Goal: Information Seeking & Learning: Learn about a topic

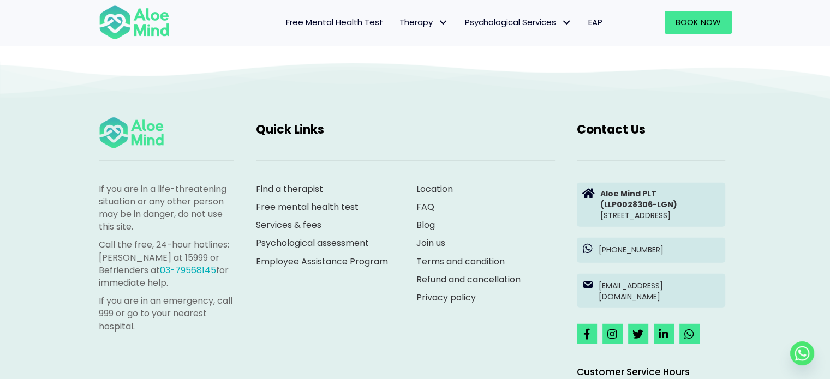
scroll to position [2950, 0]
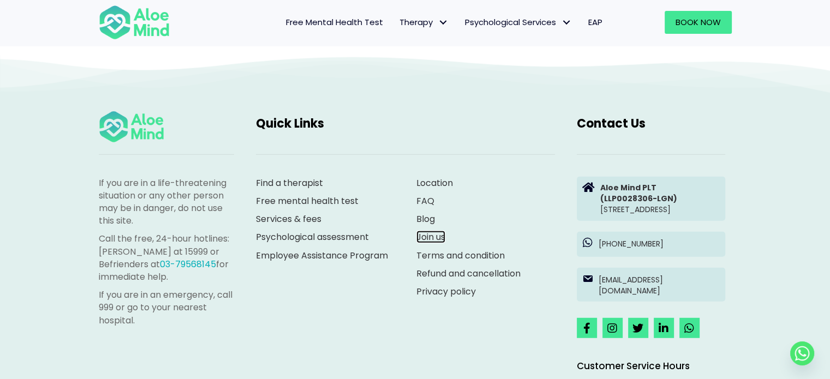
click at [430, 236] on link "Join us" at bounding box center [430, 237] width 29 height 13
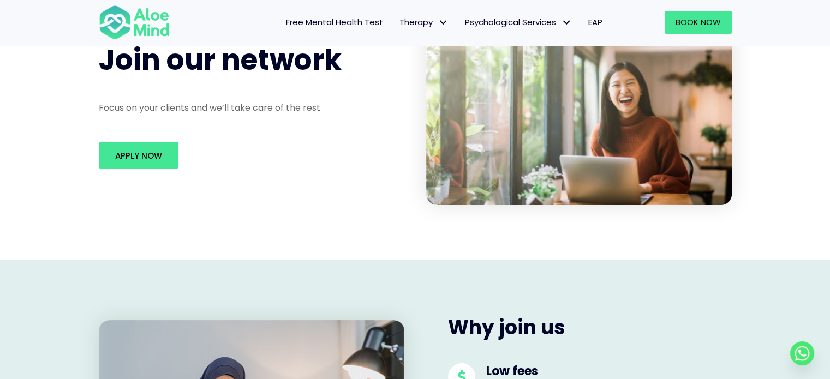
scroll to position [164, 0]
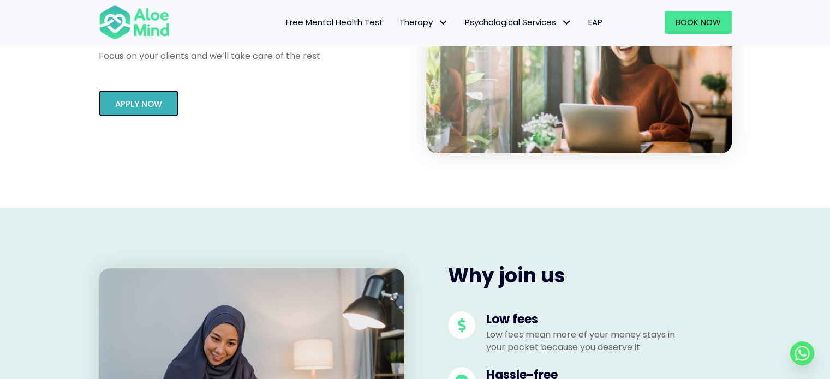
click at [140, 102] on span "Apply Now" at bounding box center [138, 103] width 47 height 11
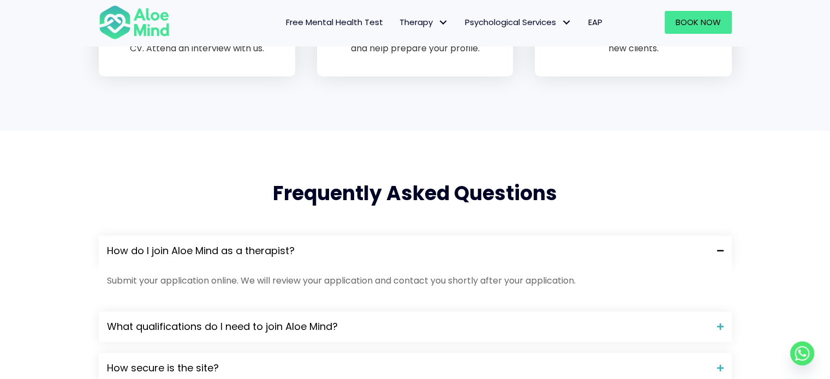
scroll to position [873, 0]
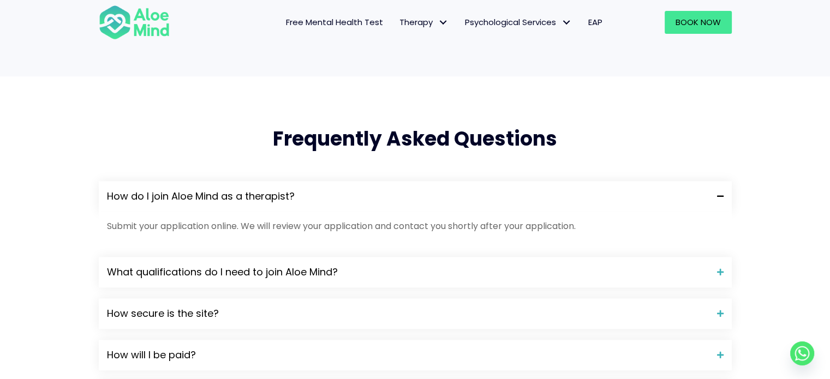
click at [419, 192] on span "How do I join Aloe Mind as a therapist?" at bounding box center [408, 196] width 602 height 14
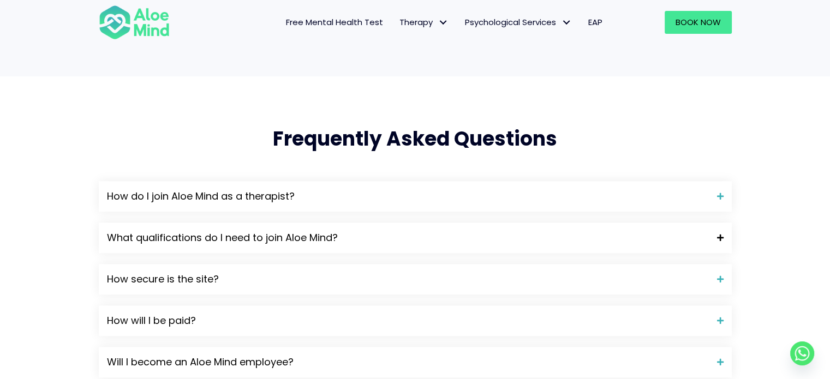
click at [405, 237] on span "What qualifications do I need to join Aloe Mind?" at bounding box center [408, 238] width 602 height 14
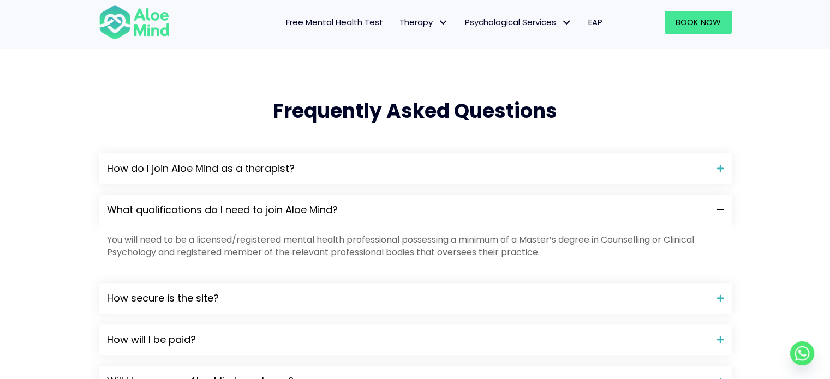
scroll to position [928, 0]
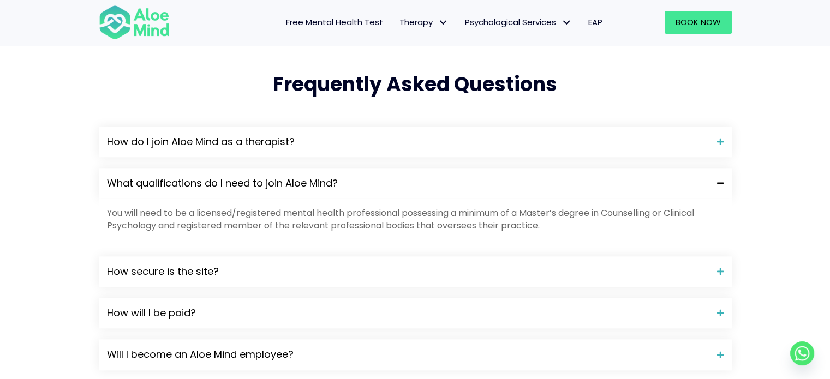
click at [393, 189] on span "What qualifications do I need to join Aloe Mind?" at bounding box center [408, 183] width 602 height 14
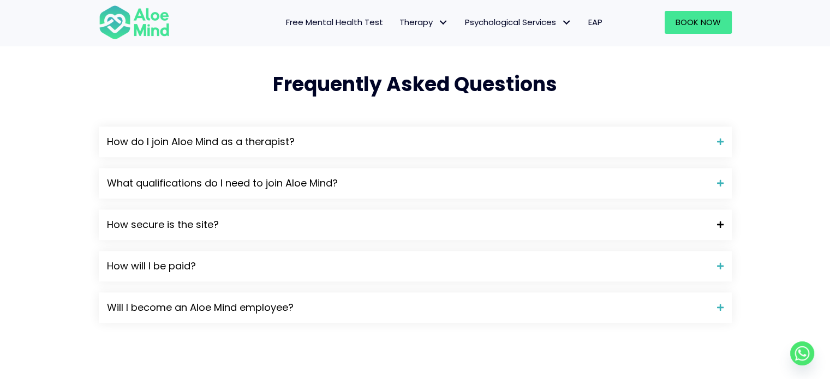
click at [385, 214] on div "How secure is the site?" at bounding box center [415, 225] width 633 height 31
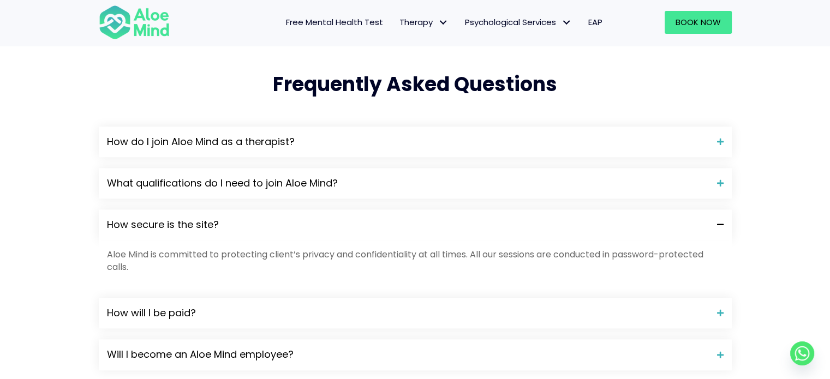
click at [385, 214] on div "How secure is the site?" at bounding box center [415, 225] width 633 height 31
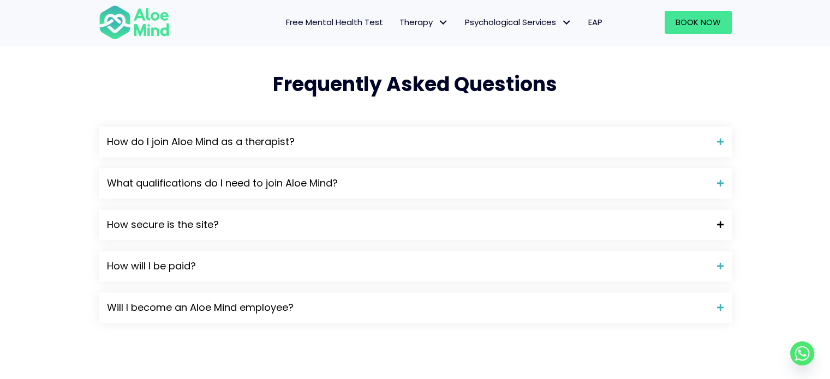
scroll to position [982, 0]
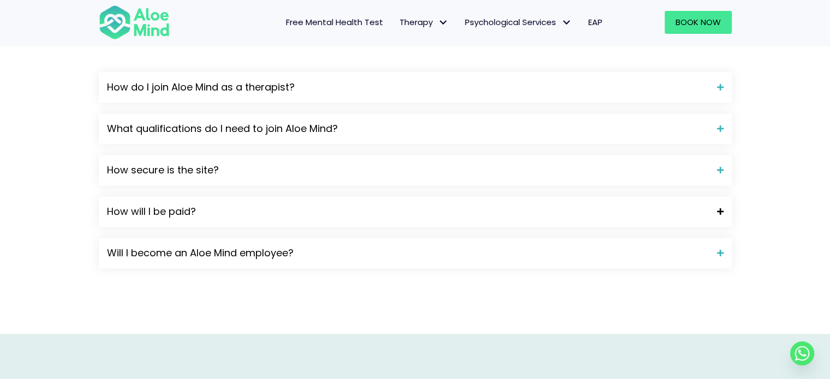
click at [383, 207] on span "How will I be paid?" at bounding box center [408, 212] width 602 height 14
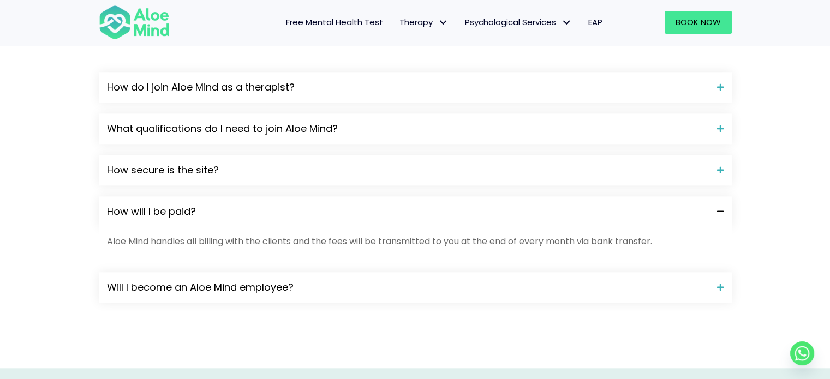
click at [383, 207] on span "How will I be paid?" at bounding box center [408, 212] width 602 height 14
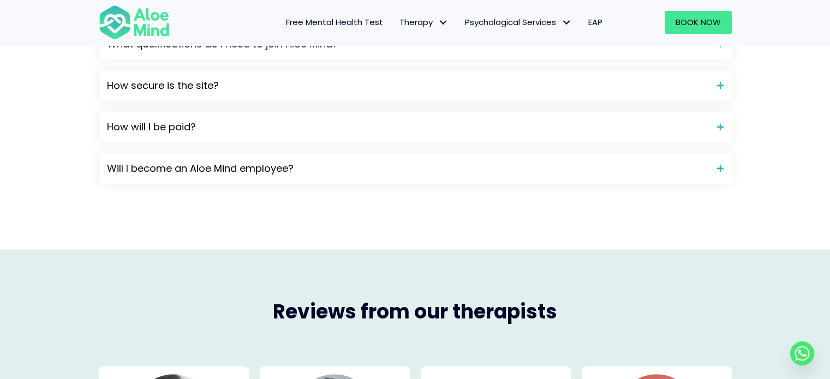
scroll to position [1091, 0]
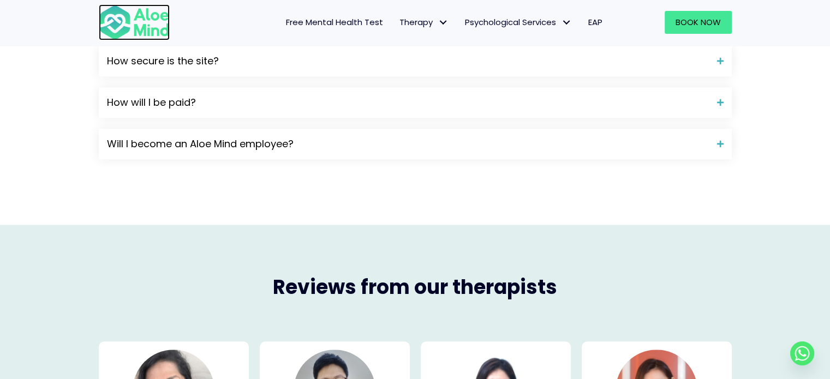
click at [151, 19] on img at bounding box center [134, 22] width 71 height 36
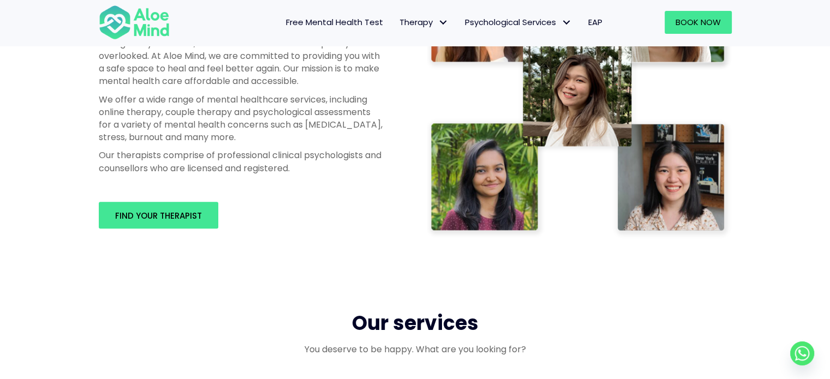
scroll to position [709, 0]
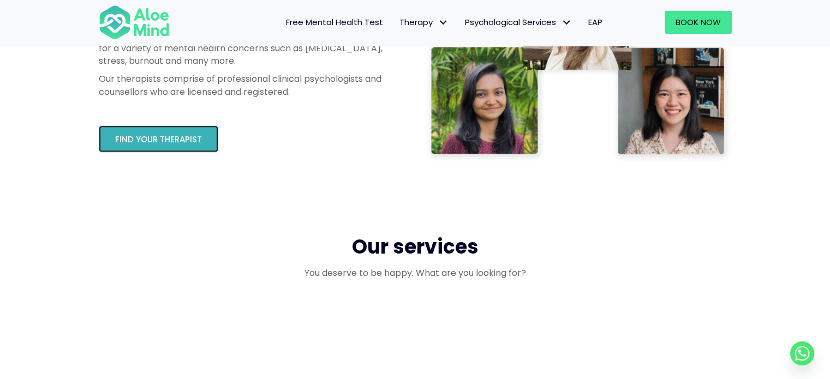
click at [194, 140] on span "Find your therapist" at bounding box center [158, 139] width 87 height 11
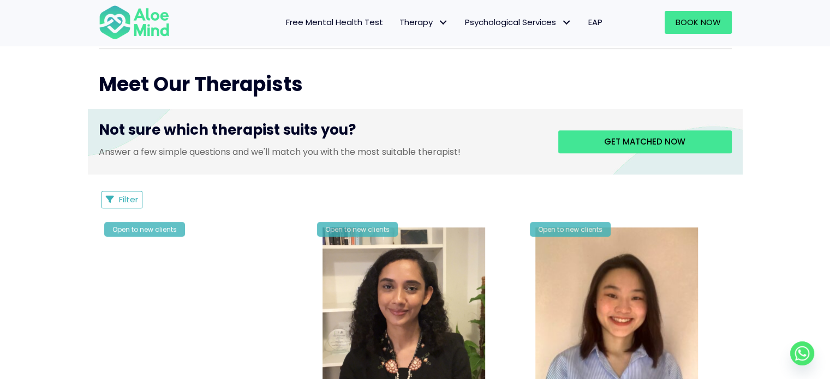
scroll to position [382, 0]
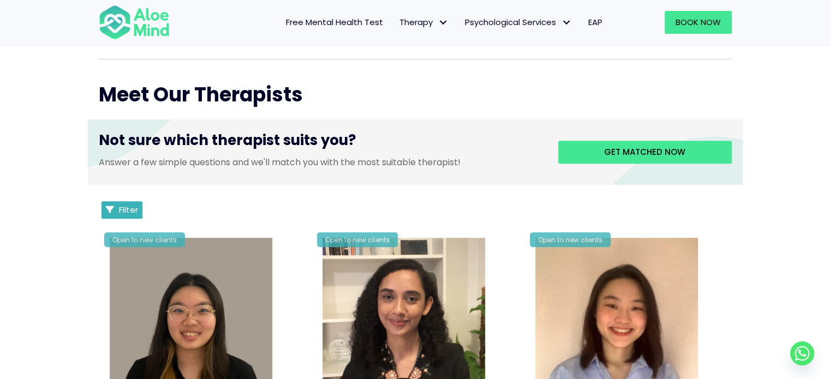
click at [140, 210] on button "Filter" at bounding box center [121, 209] width 41 height 17
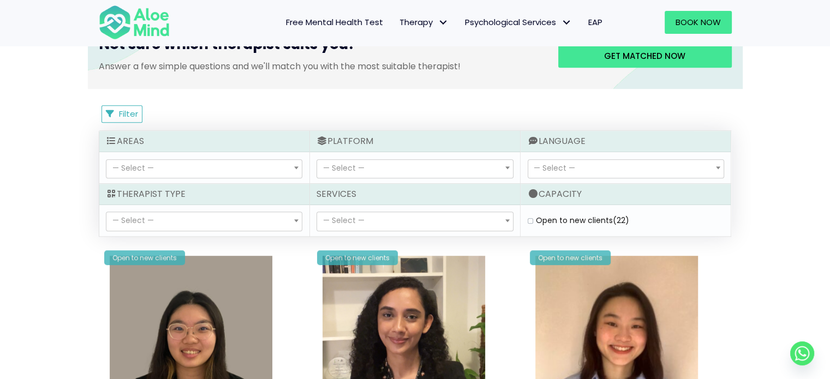
scroll to position [491, 0]
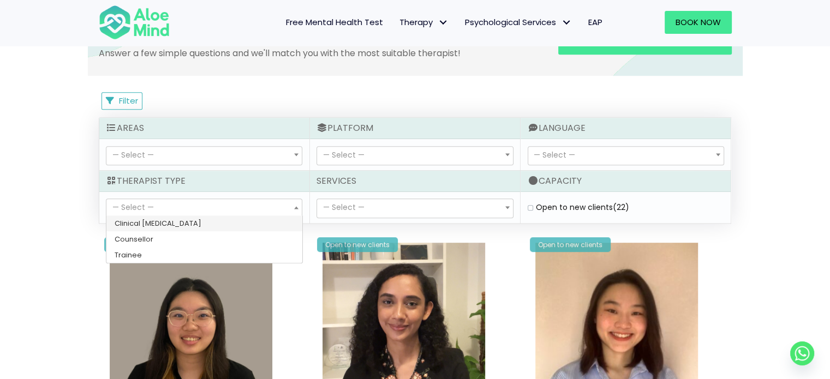
click at [286, 207] on span "— Select —" at bounding box center [203, 208] width 195 height 19
select select "80"
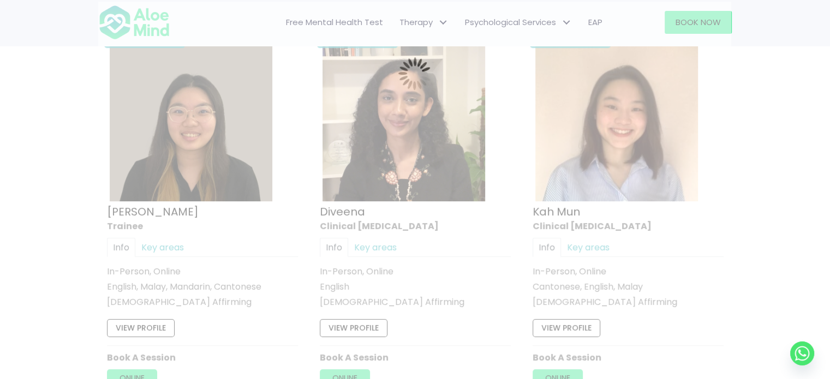
scroll to position [583, 0]
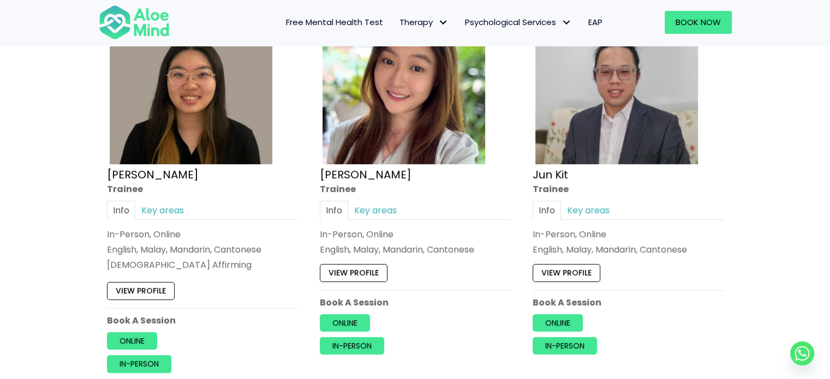
scroll to position [692, 0]
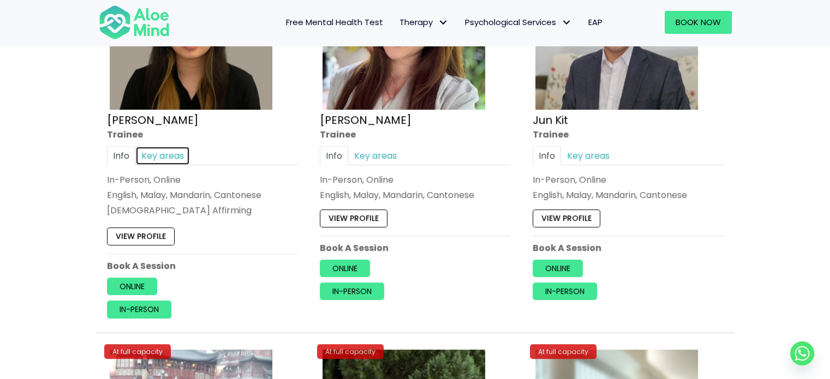
click at [177, 153] on link "Key areas" at bounding box center [162, 155] width 55 height 19
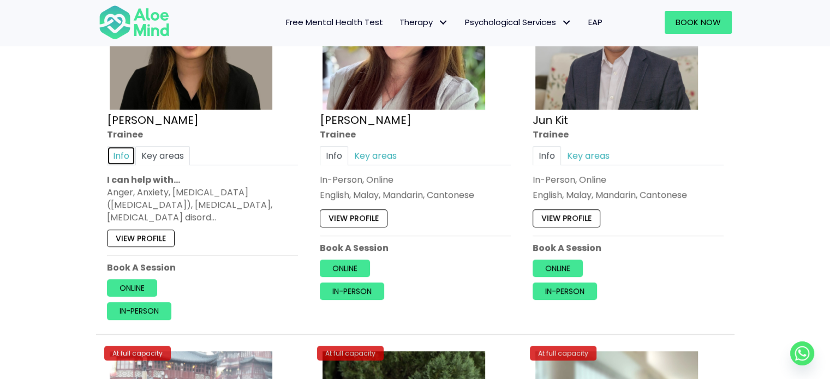
click at [108, 152] on link "Info" at bounding box center [121, 155] width 28 height 19
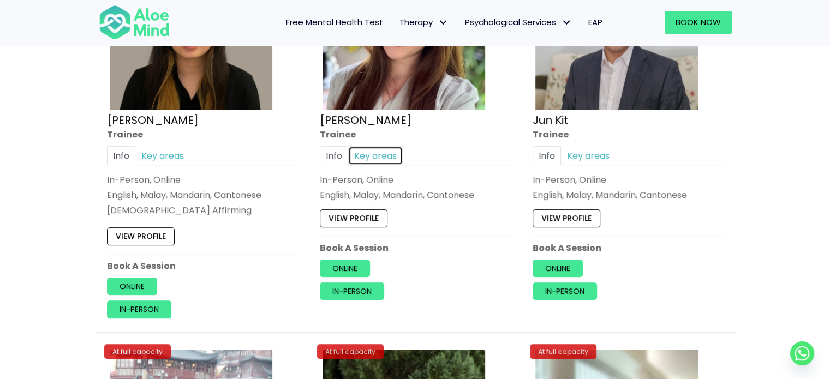
click at [369, 154] on link "Key areas" at bounding box center [375, 155] width 55 height 19
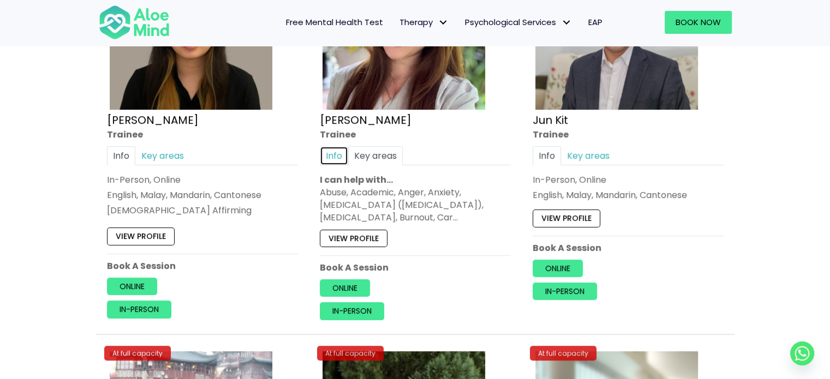
click at [343, 154] on link "Info" at bounding box center [334, 155] width 28 height 19
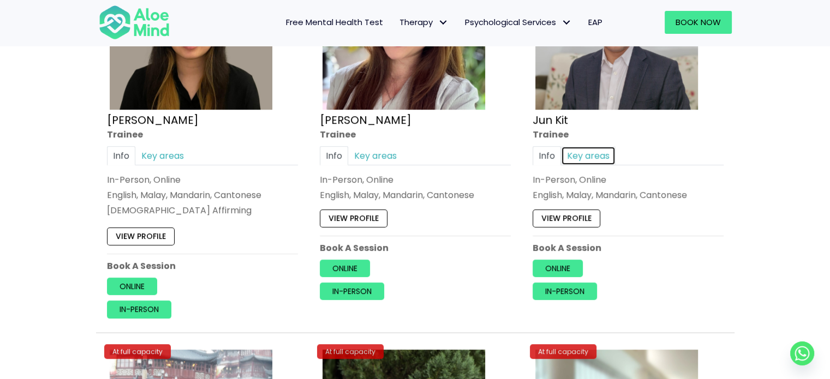
click at [571, 156] on link "Key areas" at bounding box center [588, 155] width 55 height 19
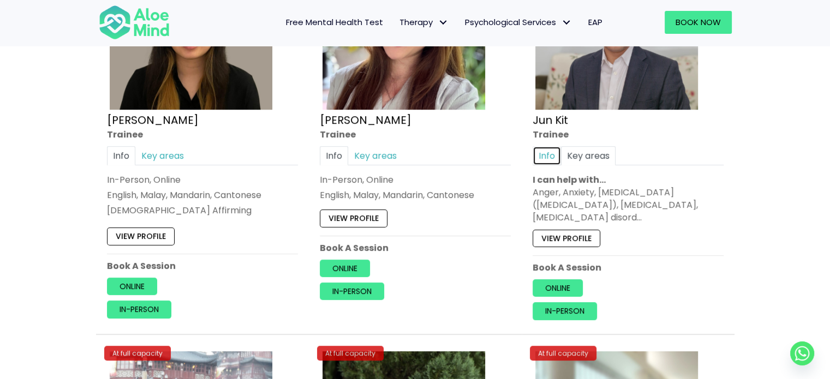
click at [552, 156] on link "Info" at bounding box center [547, 155] width 28 height 19
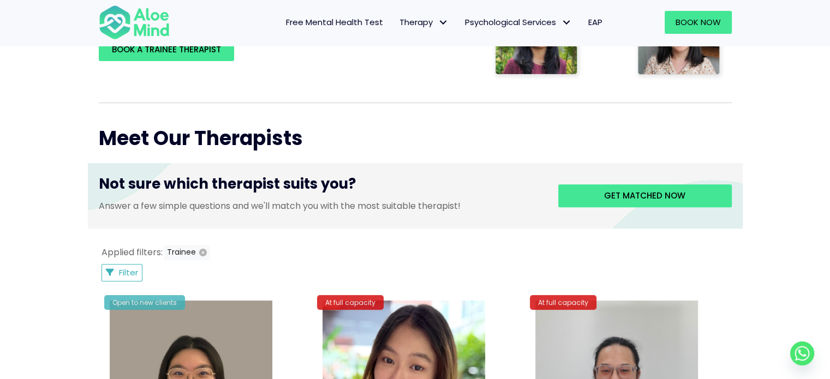
scroll to position [419, 0]
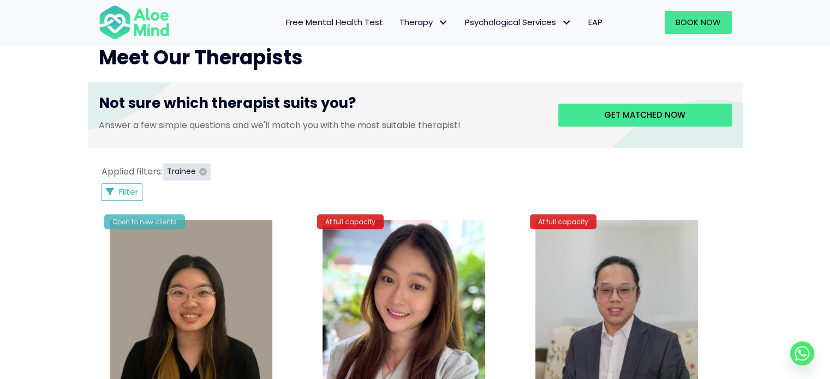
click at [203, 170] on icon "button" at bounding box center [203, 172] width 8 height 8
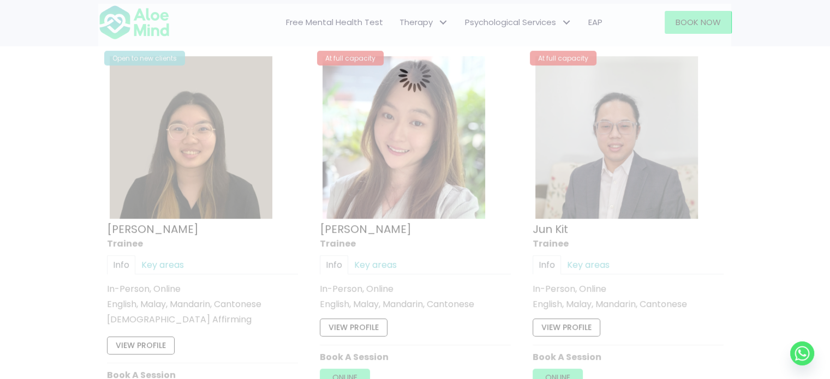
scroll to position [583, 0]
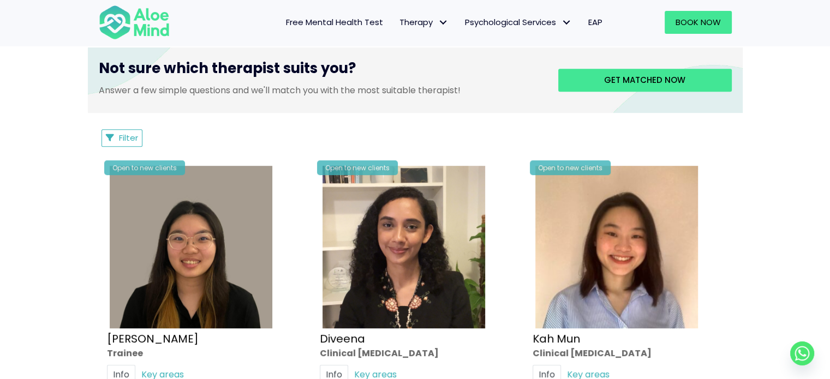
scroll to position [419, 0]
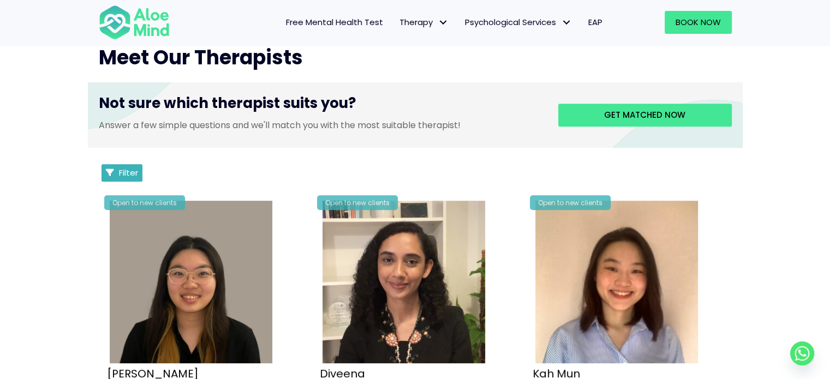
click at [135, 174] on span "Filter" at bounding box center [128, 172] width 19 height 11
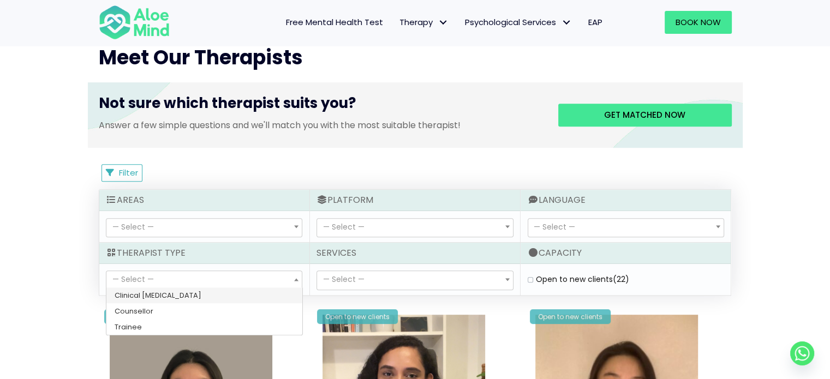
click at [168, 277] on span "— Select —" at bounding box center [203, 280] width 195 height 19
select select "36"
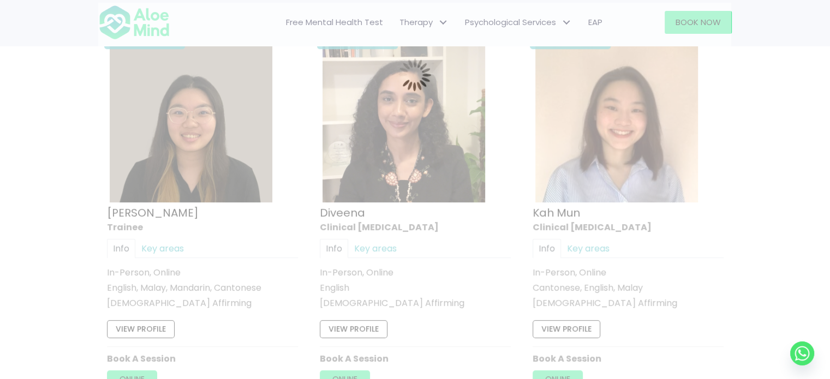
scroll to position [583, 0]
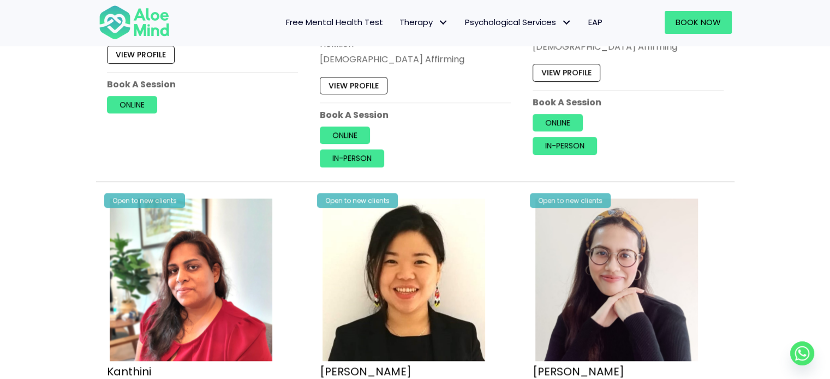
scroll to position [637, 0]
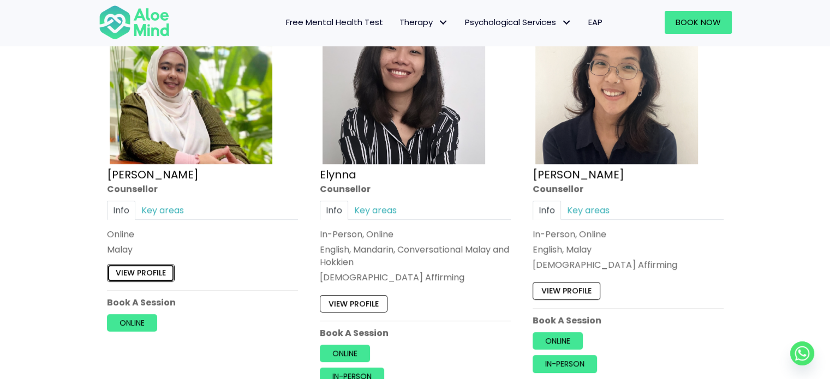
click at [159, 276] on link "View profile" at bounding box center [141, 273] width 68 height 17
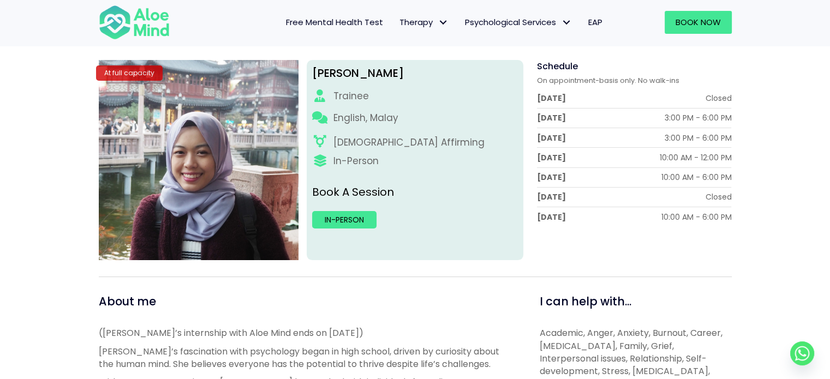
scroll to position [109, 0]
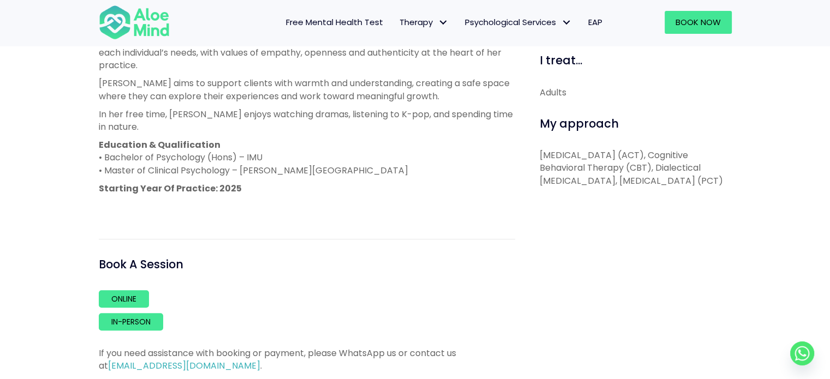
scroll to position [273, 0]
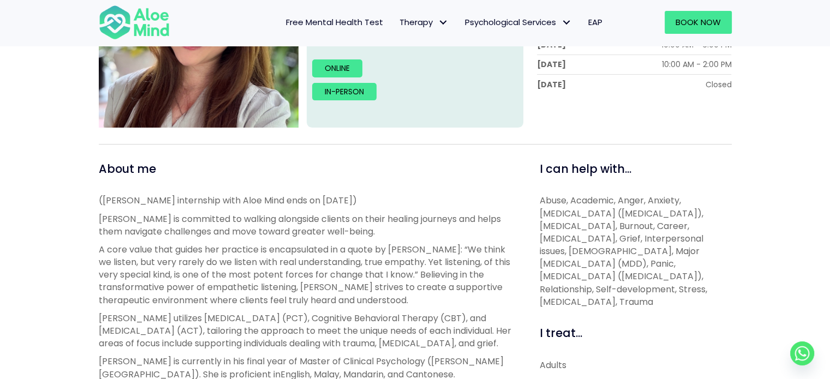
scroll to position [109, 0]
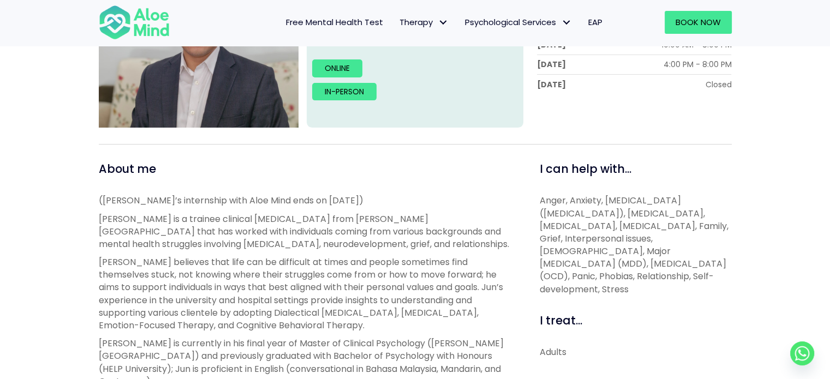
scroll to position [327, 0]
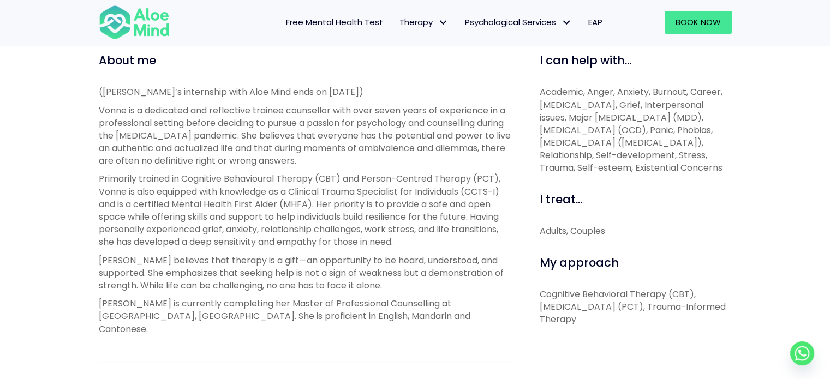
scroll to position [382, 0]
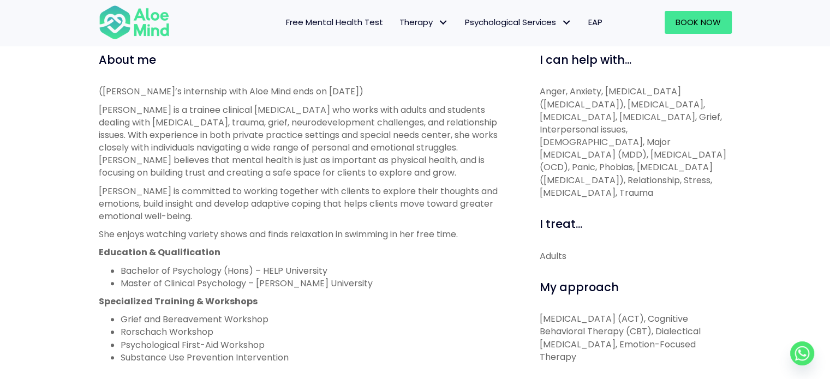
scroll to position [437, 0]
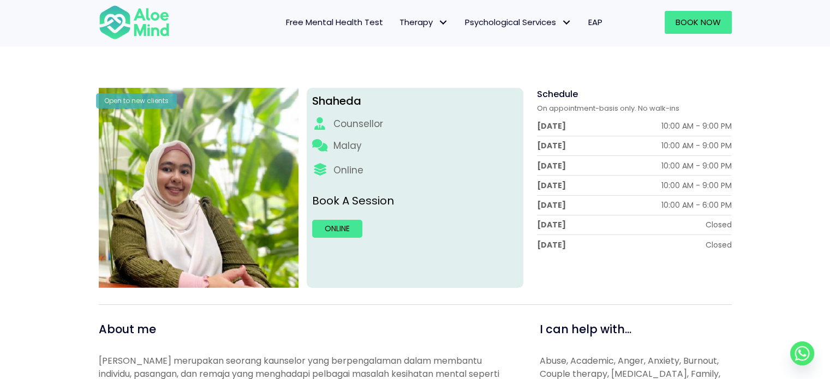
scroll to position [109, 0]
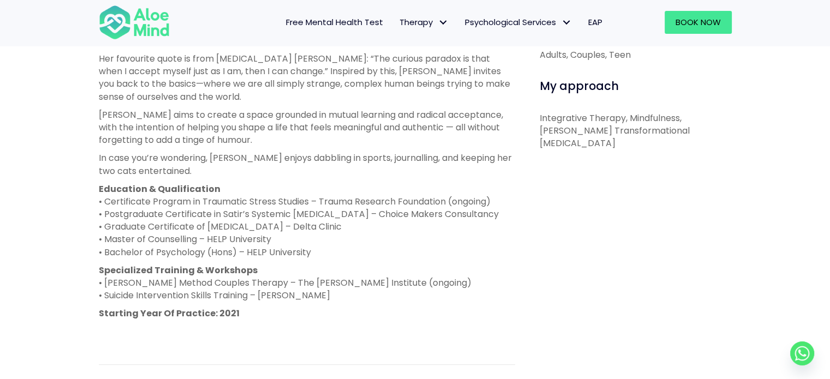
scroll to position [327, 0]
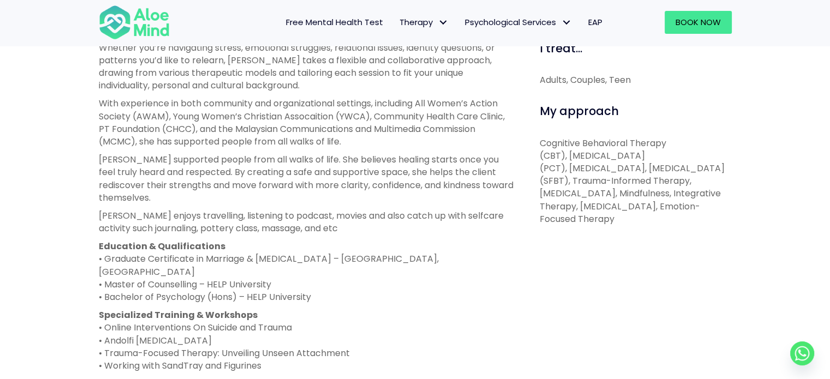
scroll to position [546, 0]
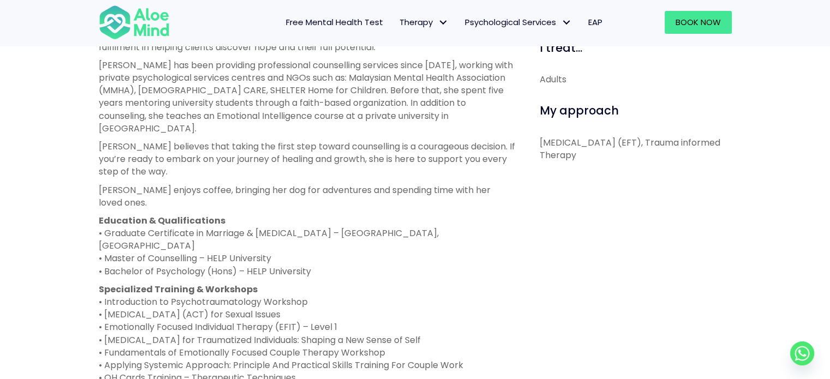
scroll to position [546, 0]
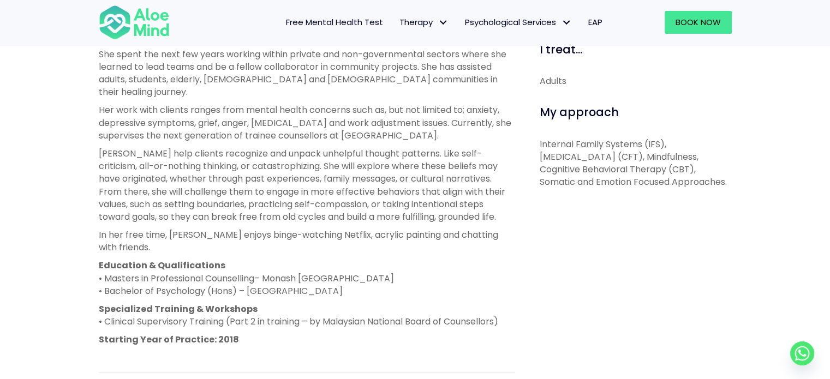
scroll to position [546, 0]
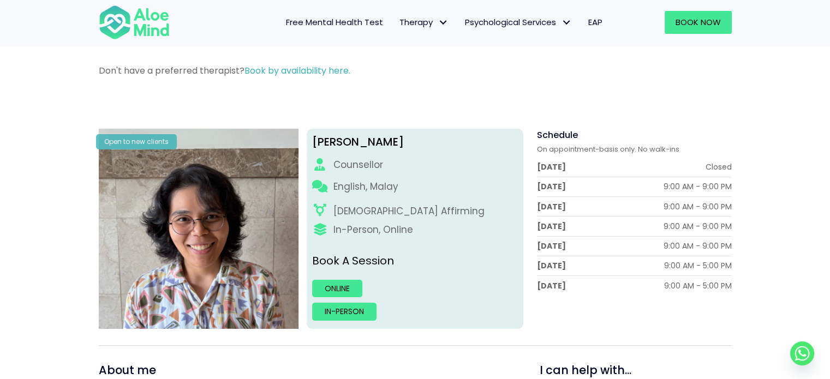
scroll to position [55, 0]
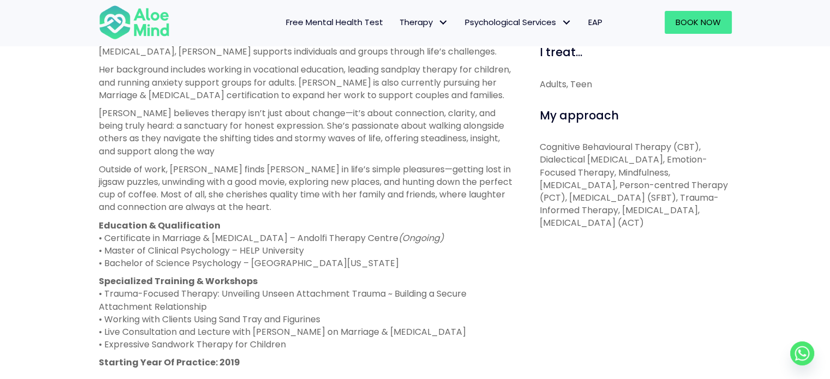
scroll to position [491, 0]
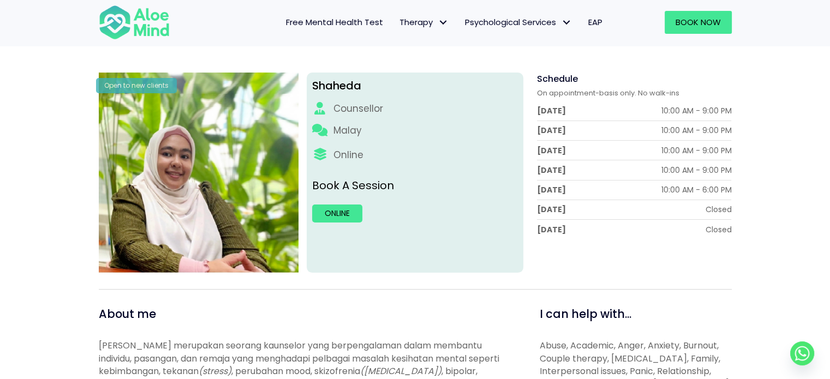
scroll to position [109, 0]
